Goal: Task Accomplishment & Management: Use online tool/utility

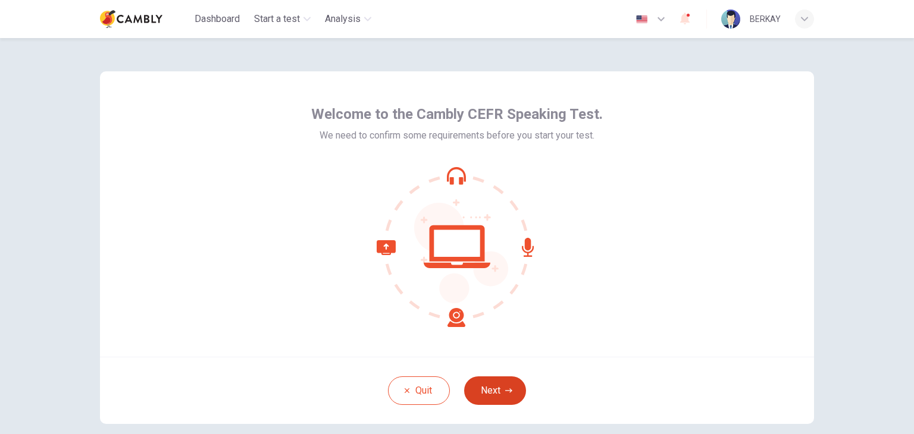
click at [500, 390] on button "Next" at bounding box center [495, 391] width 62 height 29
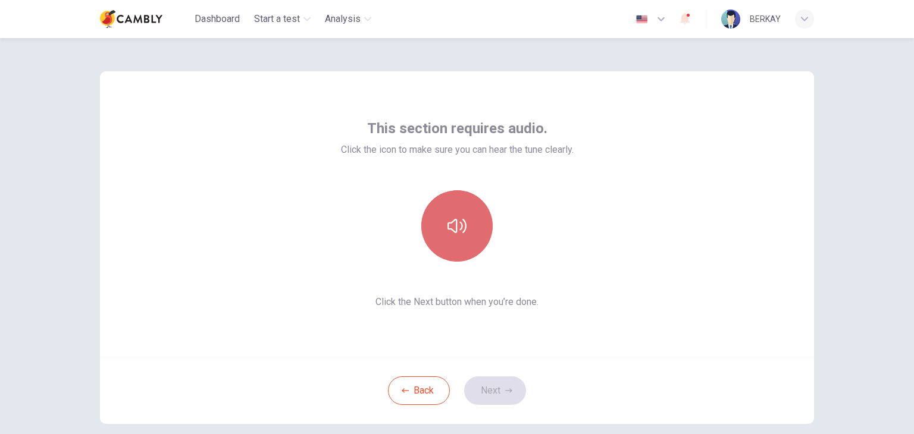
click at [468, 239] on button "button" at bounding box center [456, 225] width 71 height 71
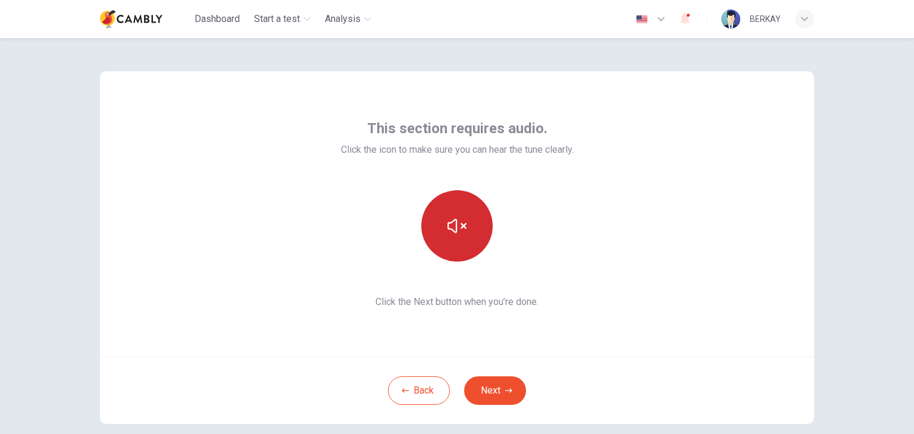
click at [465, 227] on button "button" at bounding box center [456, 225] width 71 height 71
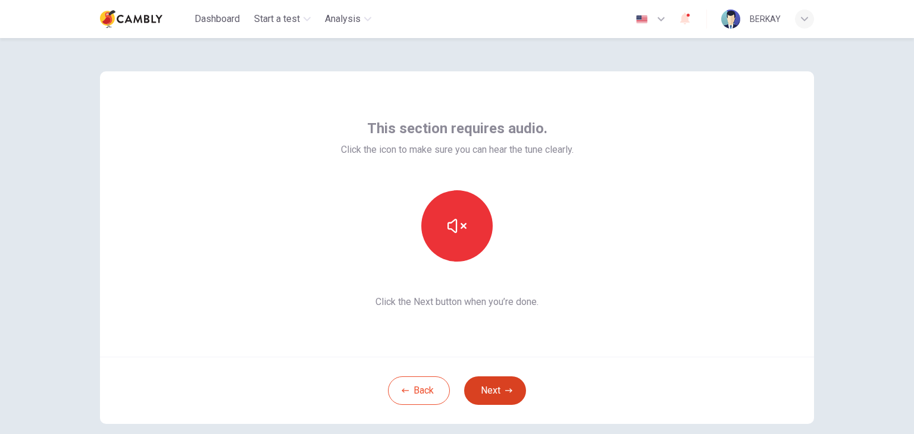
click at [508, 381] on button "Next" at bounding box center [495, 391] width 62 height 29
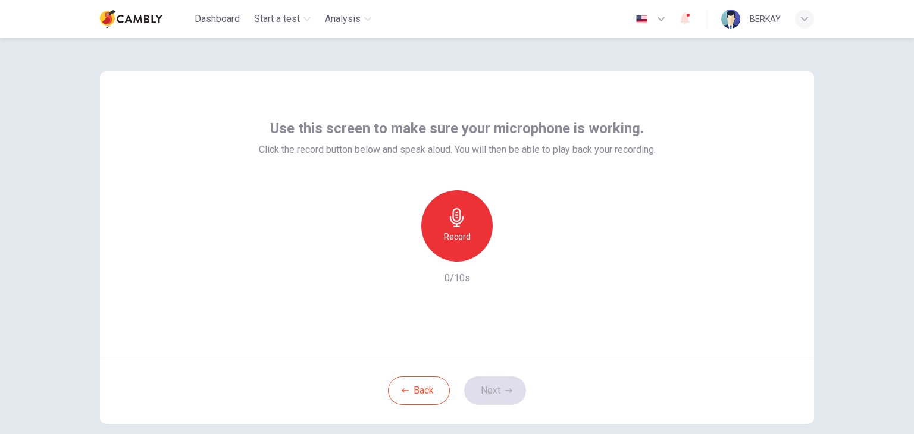
click at [461, 217] on icon "button" at bounding box center [457, 217] width 19 height 19
click at [474, 219] on div "Stop" at bounding box center [456, 225] width 71 height 71
click at [500, 383] on button "Next" at bounding box center [495, 391] width 62 height 29
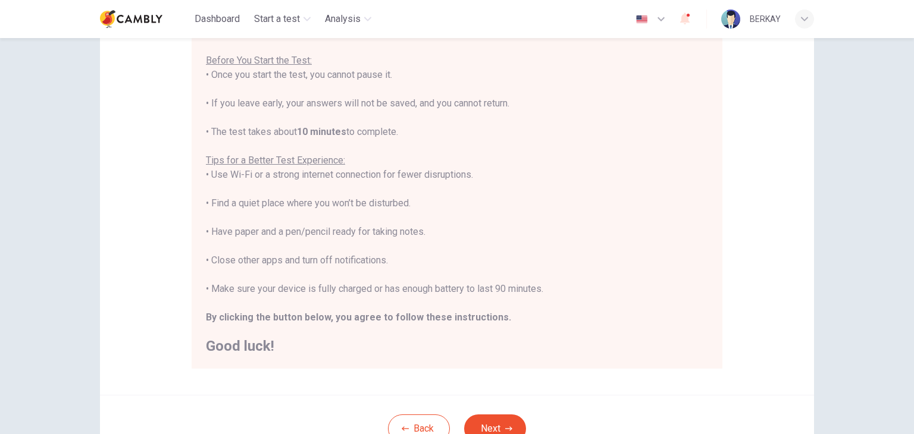
scroll to position [227, 0]
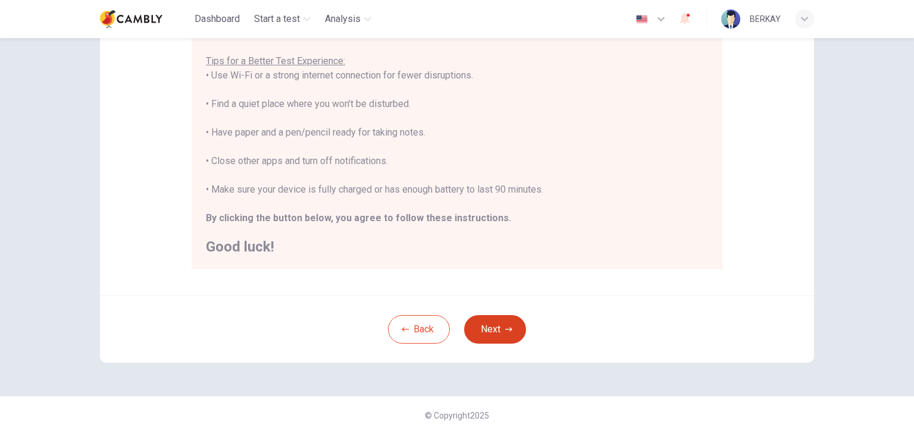
click at [509, 331] on button "Next" at bounding box center [495, 329] width 62 height 29
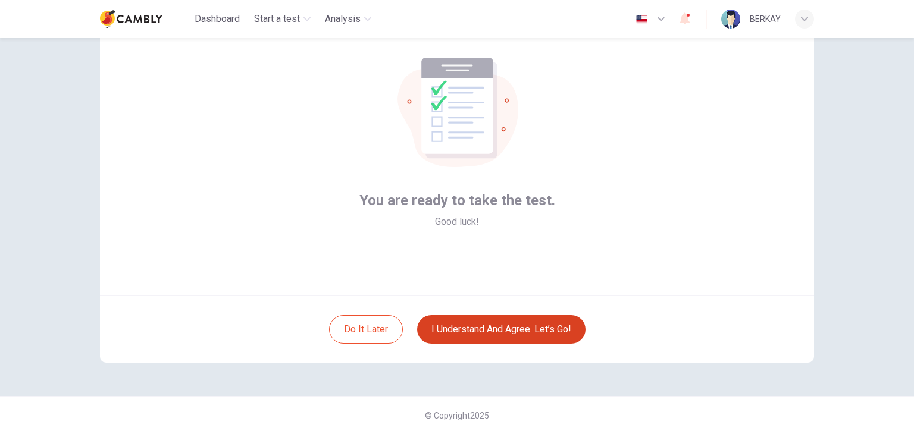
scroll to position [61, 0]
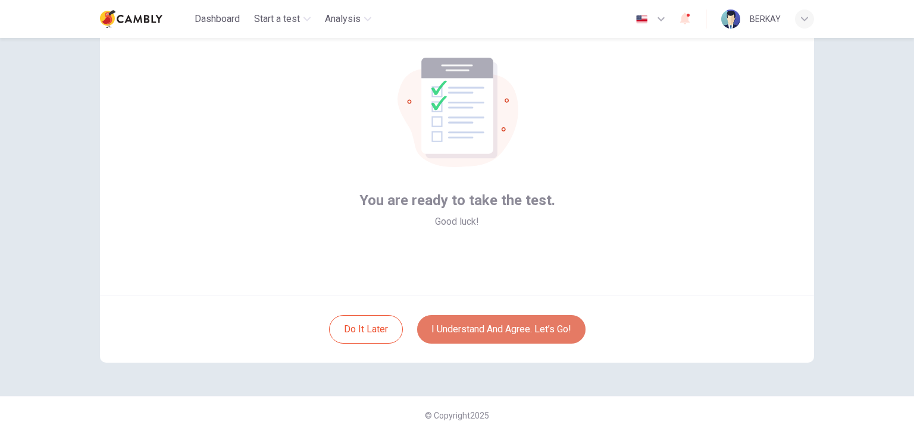
click at [509, 331] on button "I understand and agree. Let’s go!" at bounding box center [501, 329] width 168 height 29
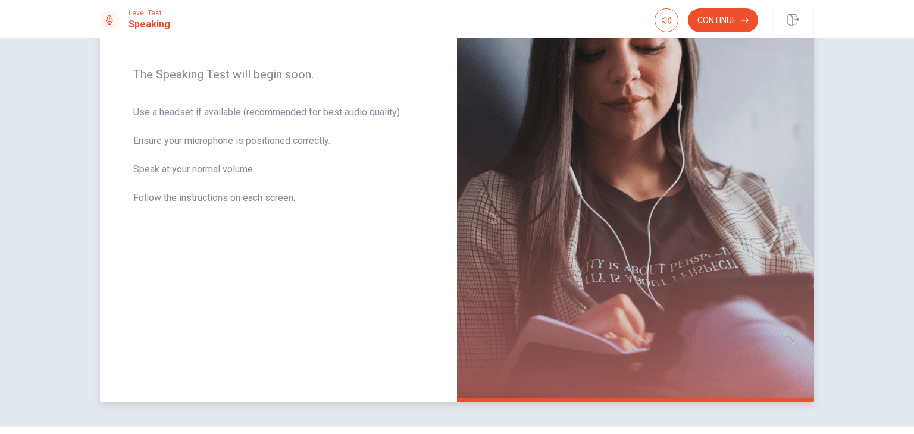
scroll to position [149, 0]
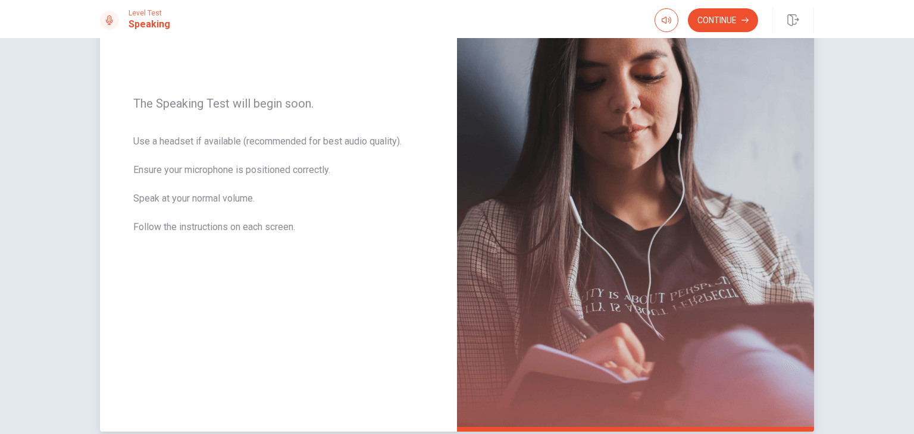
click at [352, 261] on div "The Speaking Test will begin soon. Use a headset if available (recommended for …" at bounding box center [278, 172] width 357 height 519
click at [722, 23] on button "Continue" at bounding box center [723, 20] width 70 height 24
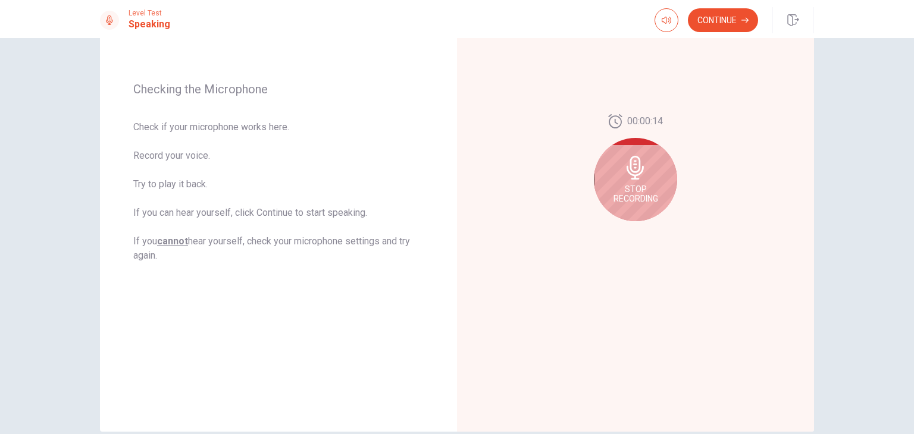
click at [718, 12] on button "Continue" at bounding box center [723, 20] width 70 height 24
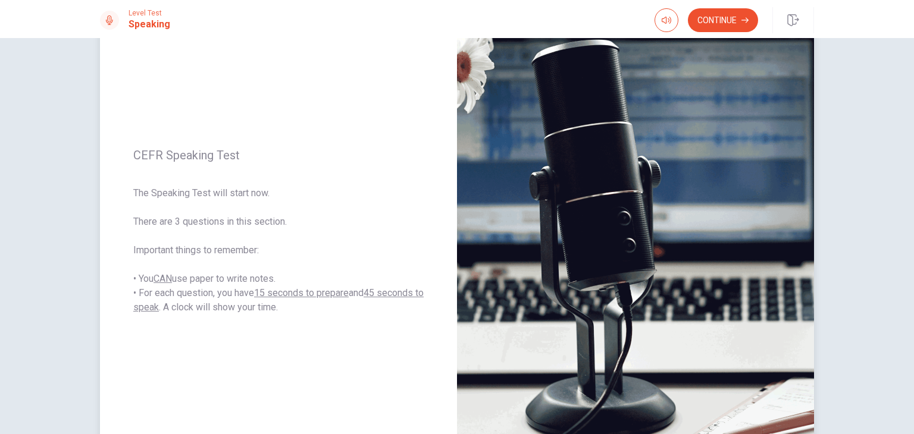
scroll to position [119, 0]
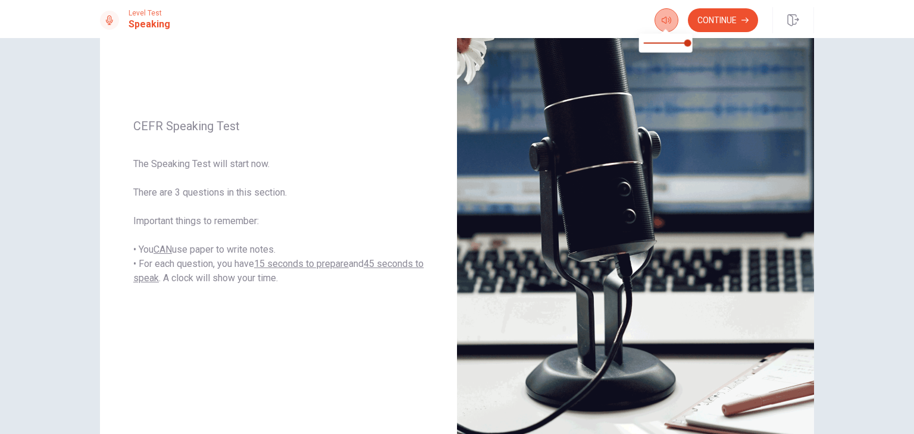
click at [662, 23] on icon "button" at bounding box center [667, 20] width 10 height 10
click at [724, 20] on button "Continue" at bounding box center [723, 20] width 70 height 24
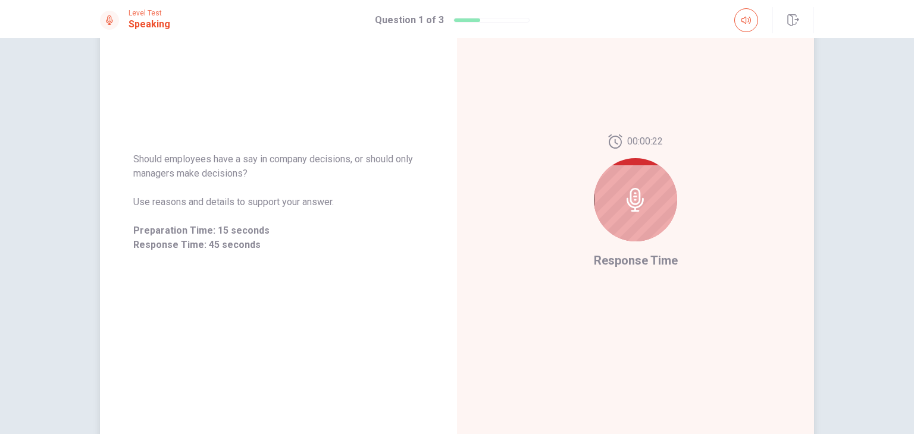
click at [649, 202] on div at bounding box center [635, 199] width 83 height 83
click at [788, 16] on icon "button" at bounding box center [792, 20] width 11 height 12
